Goal: Information Seeking & Learning: Learn about a topic

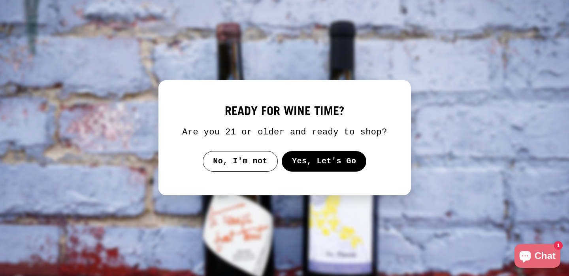
click at [324, 164] on button "Yes, Let's Go" at bounding box center [323, 161] width 85 height 21
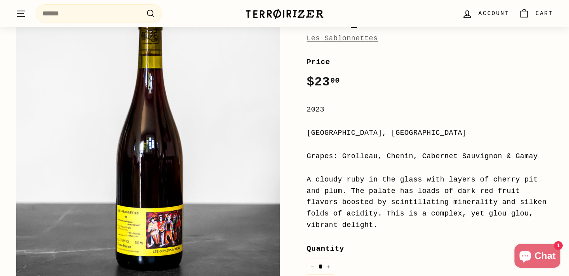
scroll to position [124, 0]
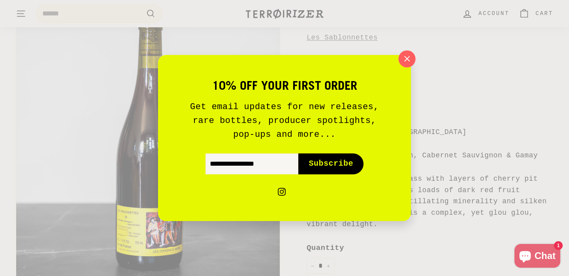
click at [404, 59] on icon "button" at bounding box center [407, 59] width 12 height 12
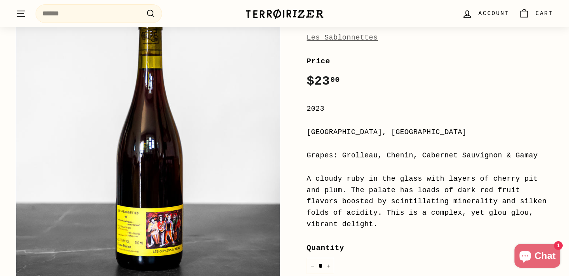
click at [376, 157] on div "Grapes: Grolleau, Chenin, Cabernet Sauvignon & Gamay" at bounding box center [430, 155] width 247 height 11
drag, startPoint x: 343, startPoint y: 155, endPoint x: 540, endPoint y: 155, distance: 196.8
click at [540, 155] on div "Grapes: Grolleau, Chenin, Cabernet Sauvignon & Gamay" at bounding box center [430, 155] width 247 height 11
copy div "Grolleau, Chenin, Cabernet Sauvignon & Gamay"
click at [396, 194] on div "A cloudy ruby in the glass with layers of cherry pit and plum. The palate has l…" at bounding box center [430, 201] width 247 height 57
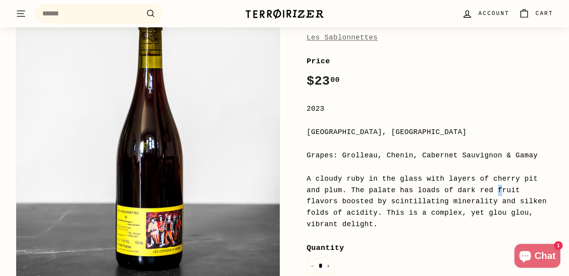
click at [396, 194] on div "A cloudy ruby in the glass with layers of cherry pit and plum. The palate has l…" at bounding box center [430, 201] width 247 height 57
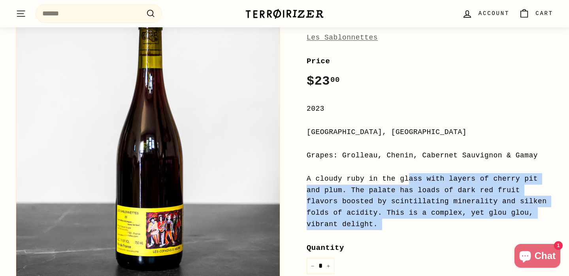
click at [396, 194] on div "A cloudy ruby in the glass with layers of cherry pit and plum. The palate has l…" at bounding box center [430, 201] width 247 height 57
copy div "A cloudy ruby in the glass with layers of cherry pit and plum. The palate has l…"
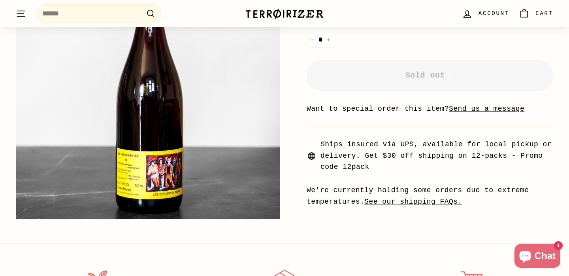
scroll to position [250, 0]
